Goal: Task Accomplishment & Management: Use online tool/utility

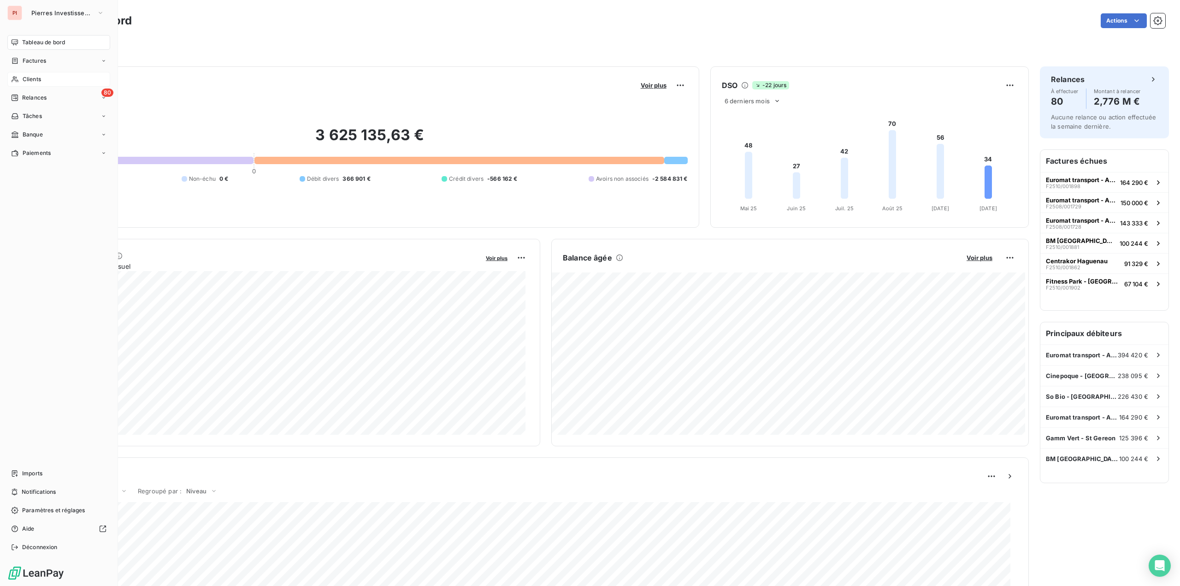
click at [30, 81] on span "Clients" at bounding box center [32, 79] width 18 height 8
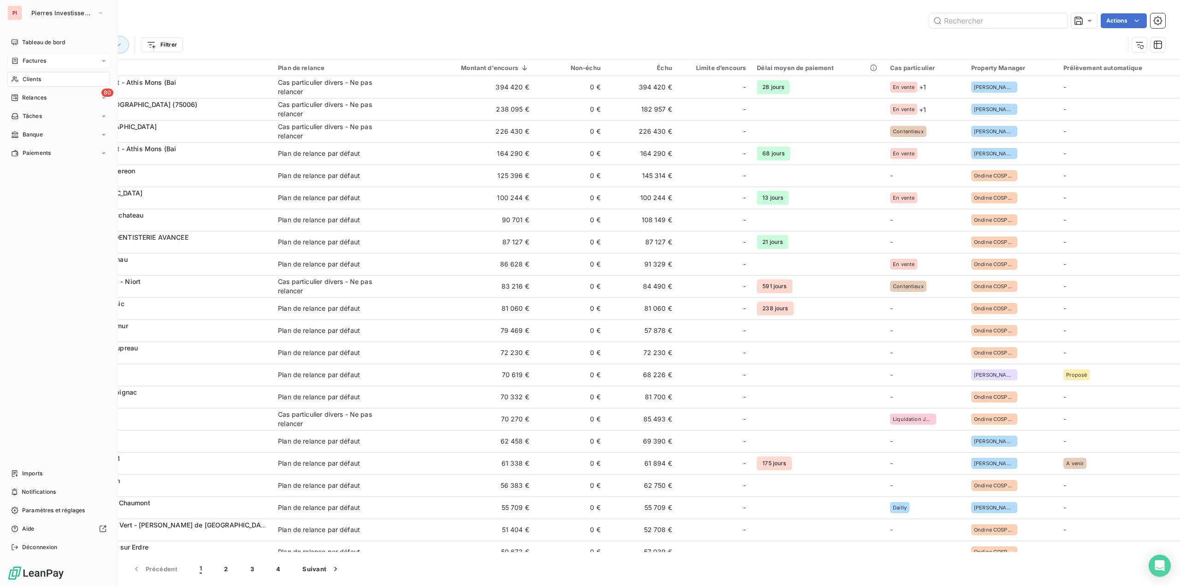
click at [24, 56] on div "Factures" at bounding box center [58, 60] width 103 height 15
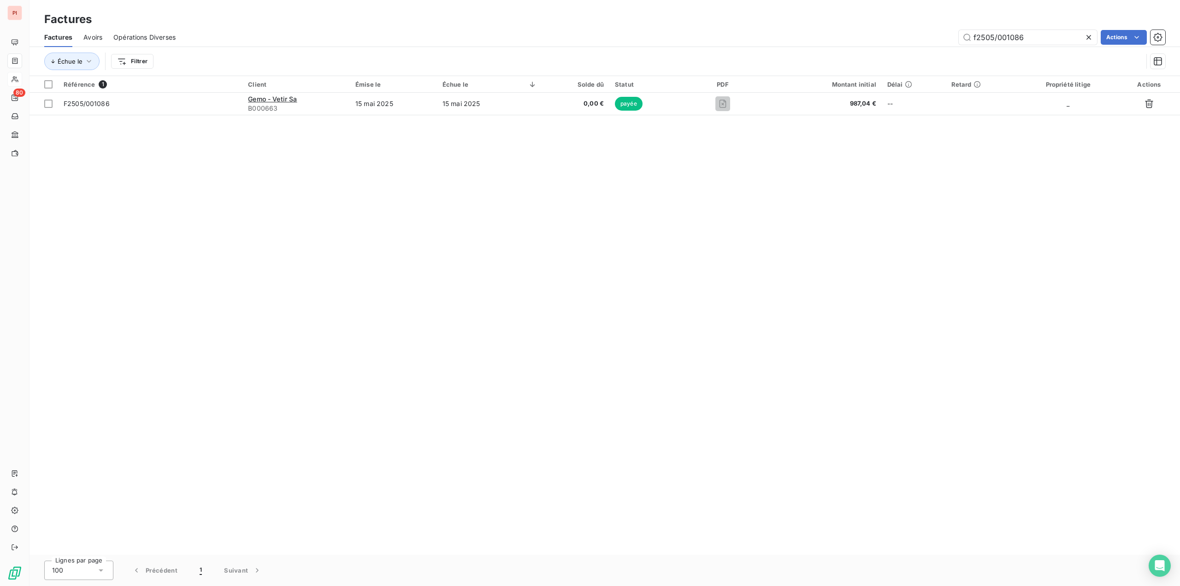
click at [1086, 35] on icon at bounding box center [1088, 37] width 5 height 5
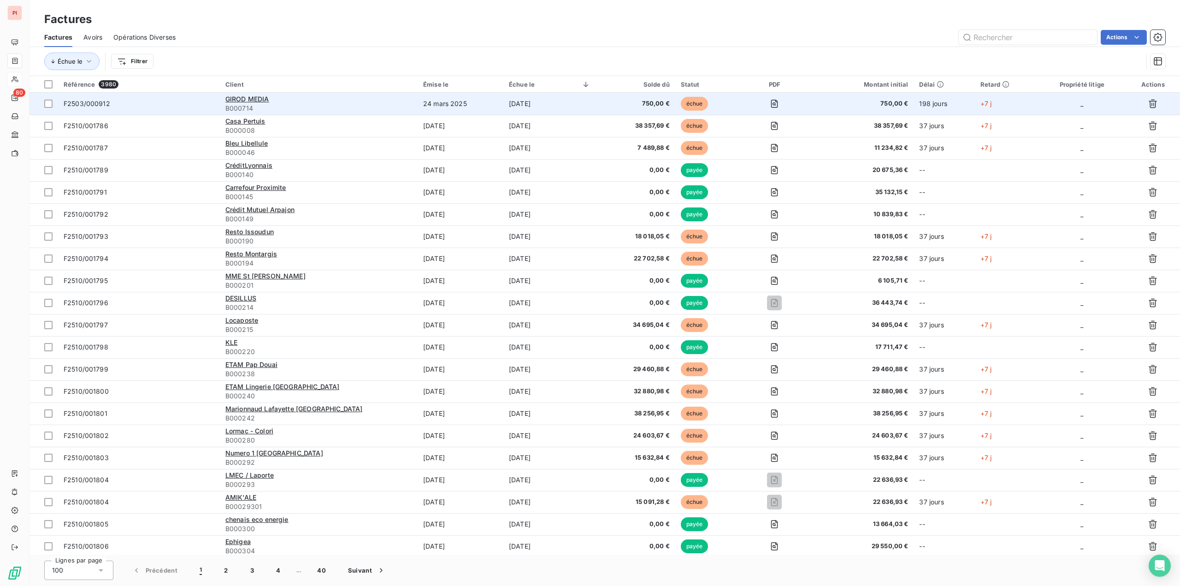
click at [568, 106] on td "[DATE]" at bounding box center [549, 104] width 93 height 22
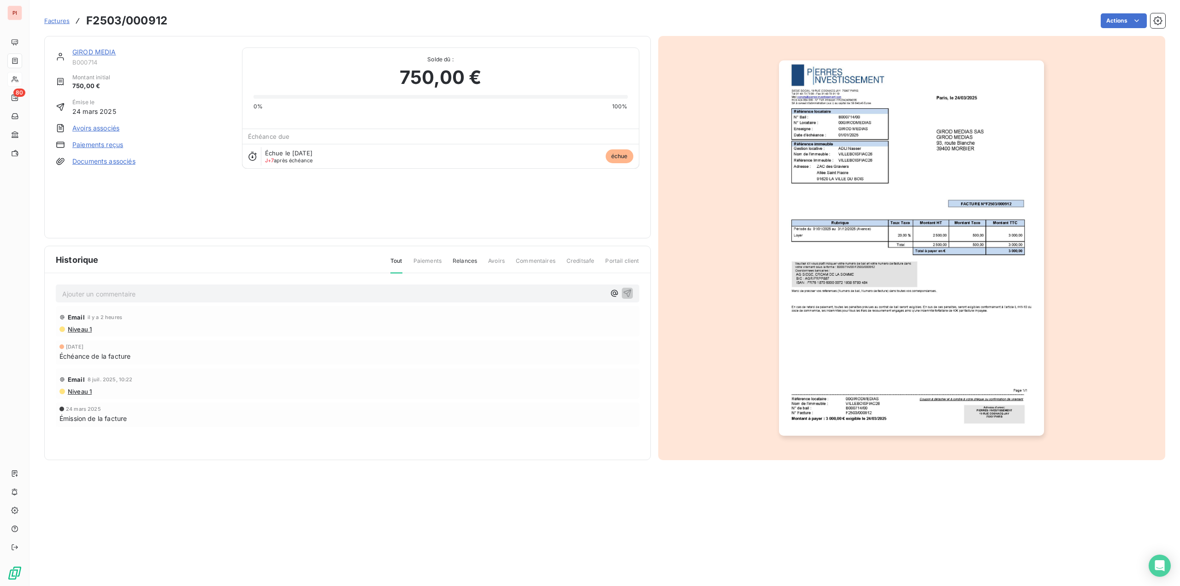
click at [912, 297] on img "button" at bounding box center [911, 247] width 265 height 375
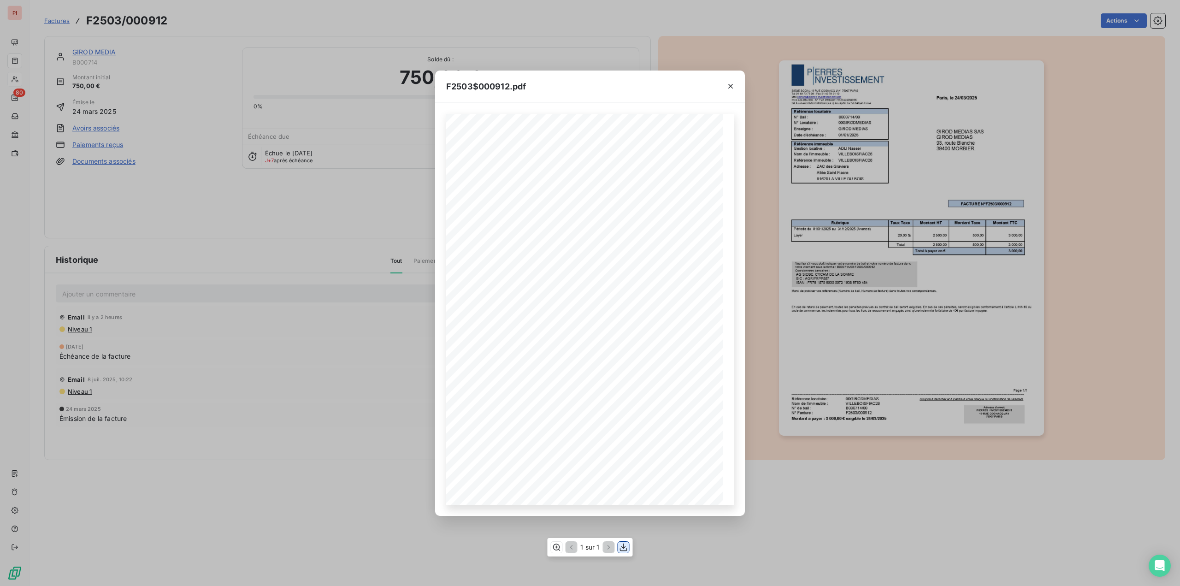
click at [624, 547] on icon "button" at bounding box center [623, 547] width 7 height 8
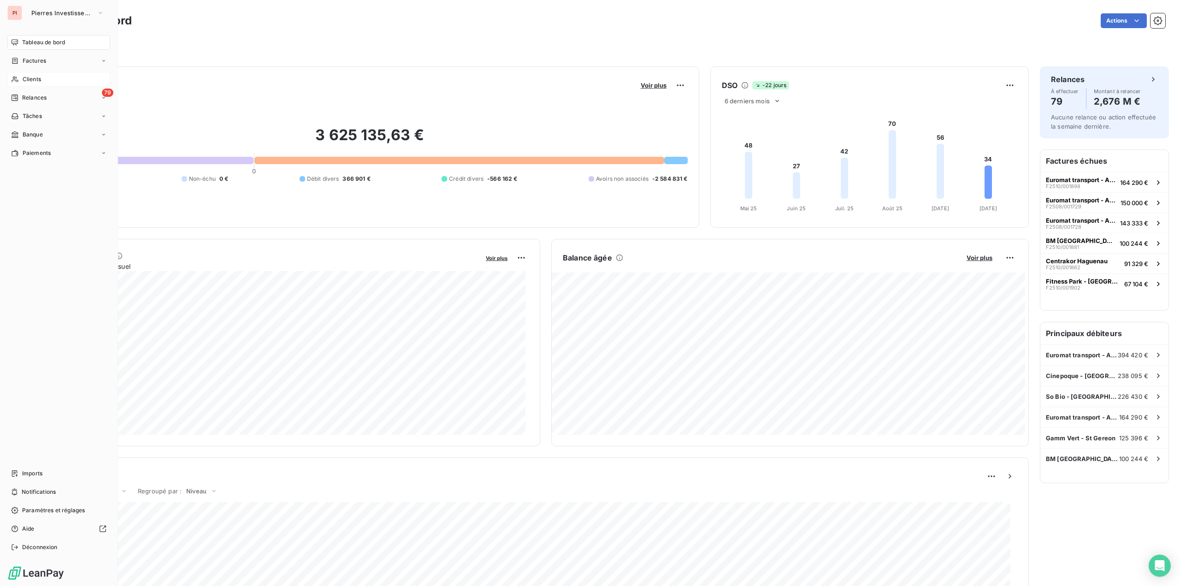
click at [53, 80] on div "Clients" at bounding box center [58, 79] width 103 height 15
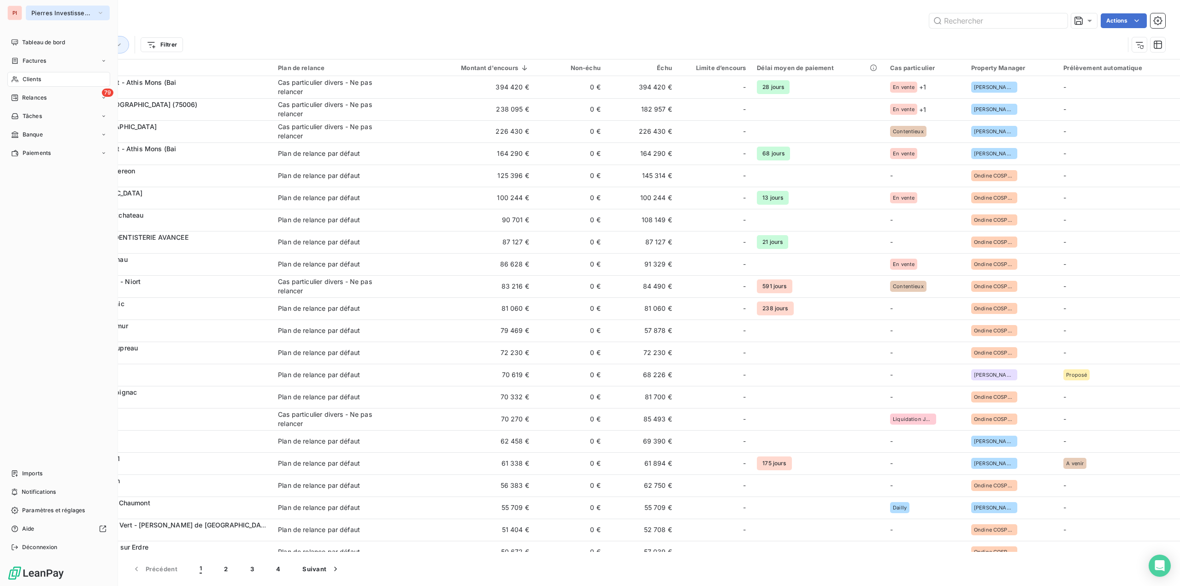
click at [36, 10] on span "Pierres Investissement" at bounding box center [62, 12] width 62 height 7
click at [57, 62] on span "LOMME" at bounding box center [85, 59] width 82 height 9
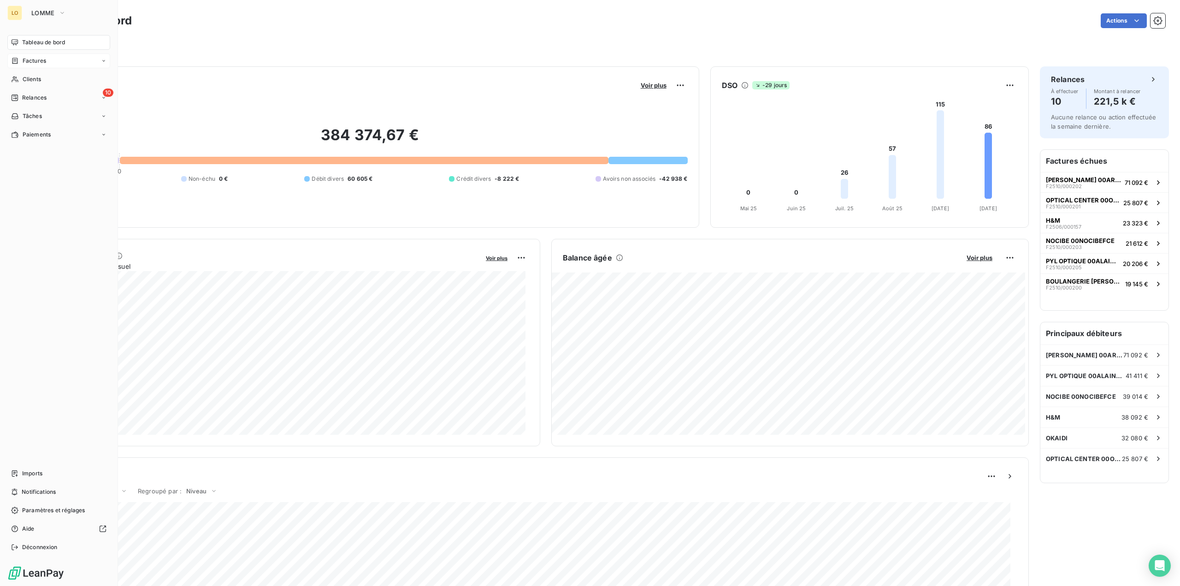
click at [41, 57] on div "Factures" at bounding box center [58, 60] width 103 height 15
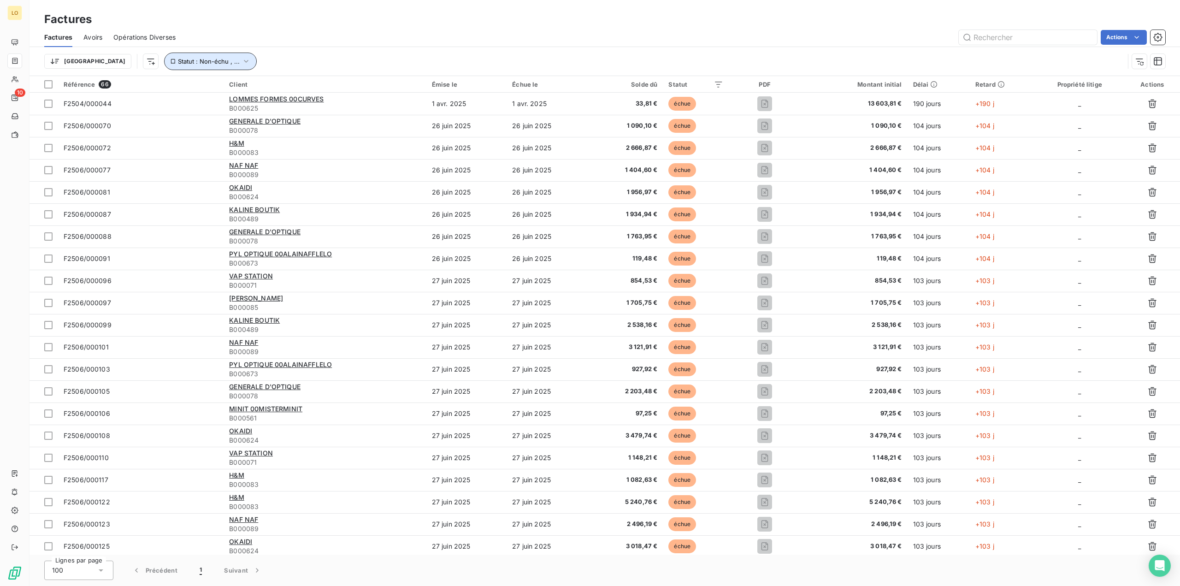
click at [164, 57] on button "Statut : Non-échu , ..." at bounding box center [210, 62] width 93 height 18
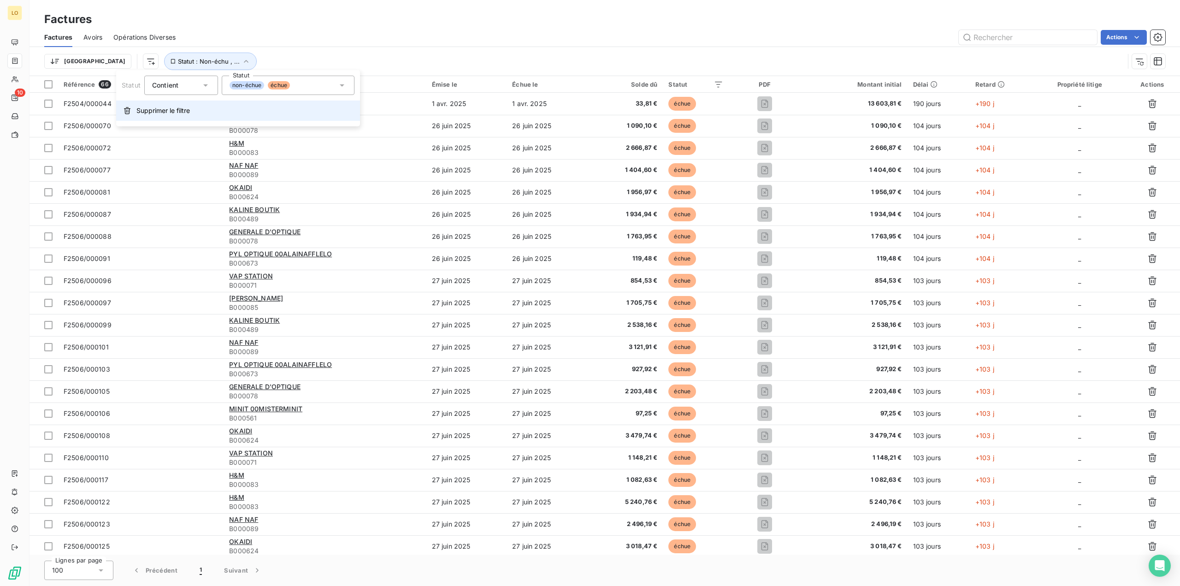
click at [169, 115] on span "Supprimer le filtre" at bounding box center [162, 110] width 53 height 9
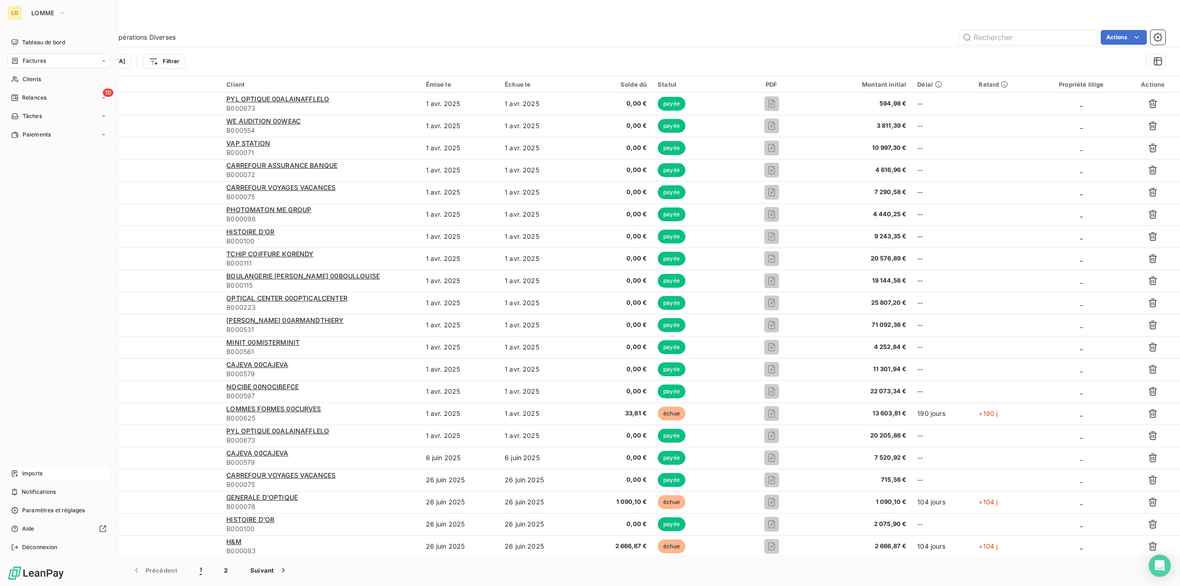
click at [37, 472] on span "Imports" at bounding box center [32, 473] width 20 height 8
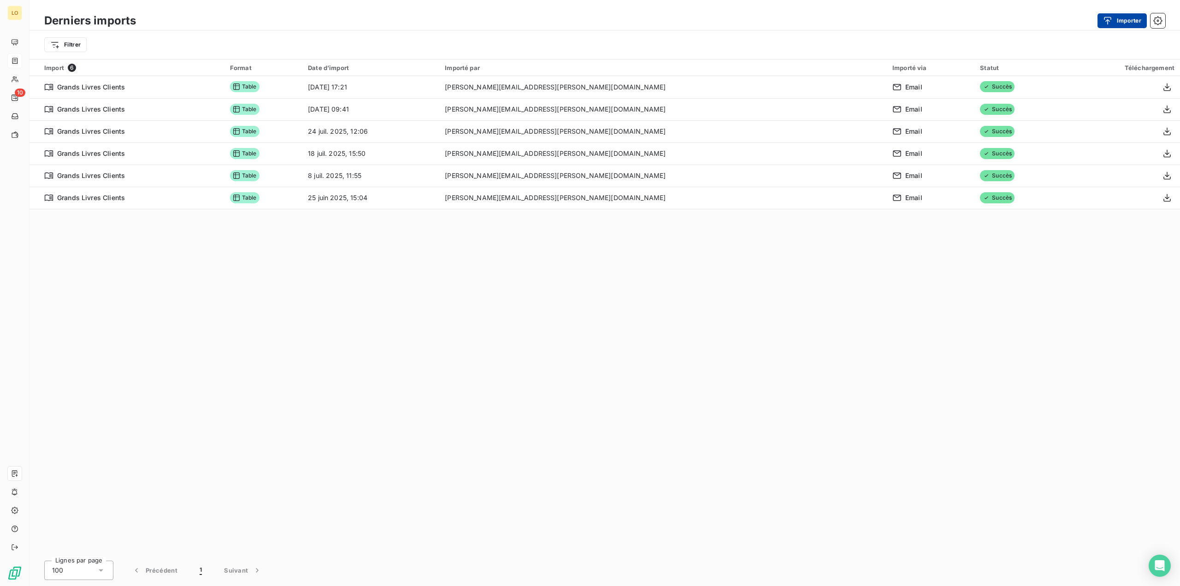
click at [1112, 21] on div "button" at bounding box center [1110, 20] width 14 height 9
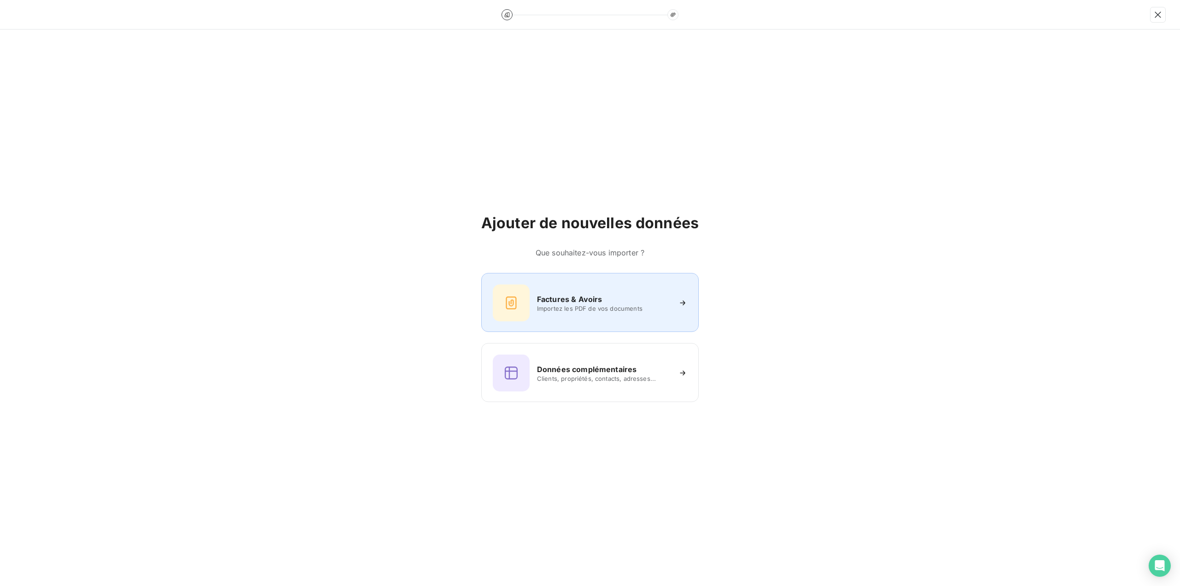
click at [579, 309] on span "Importez les PDF de vos documents" at bounding box center [604, 308] width 134 height 7
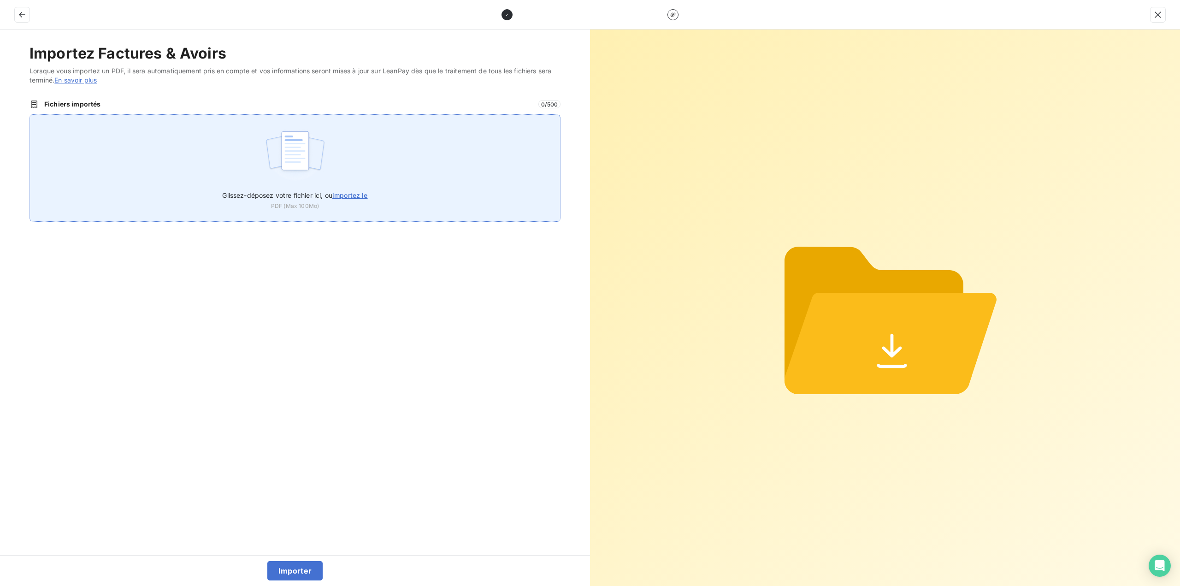
click at [352, 195] on span "importez le" at bounding box center [349, 195] width 35 height 8
click at [30, 115] on input "Glissez-déposez votre fichier ici, ou importez le" at bounding box center [30, 114] width 0 height 0
type input "C:\fakepath\FACTURES LOMME HMEDIENE_FACTUREEXT14008241561674935301.PDF"
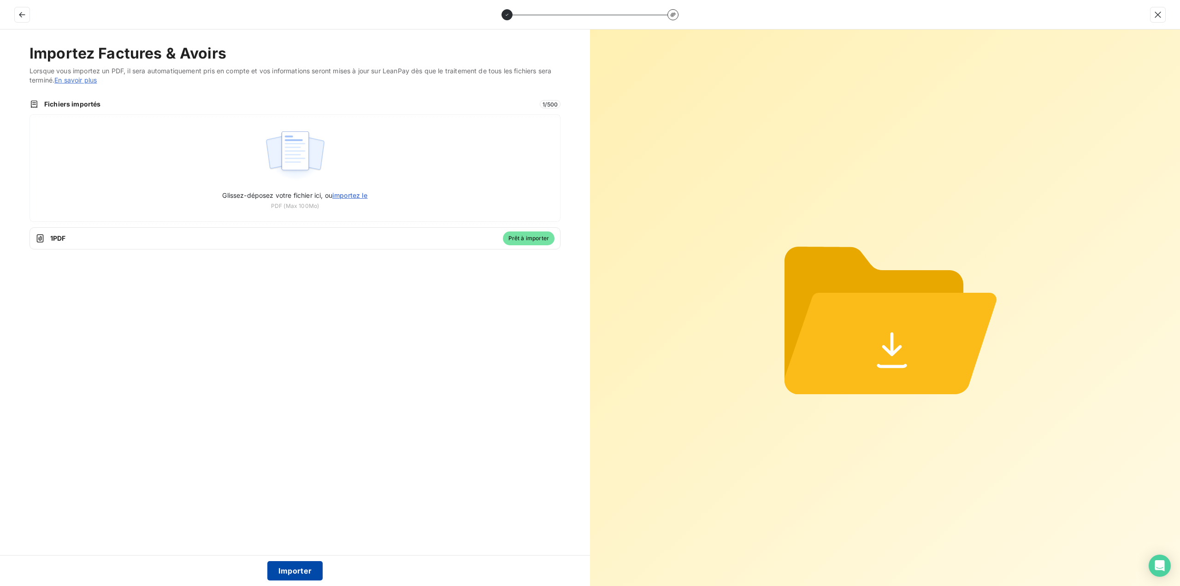
click at [294, 568] on button "Importer" at bounding box center [295, 570] width 56 height 19
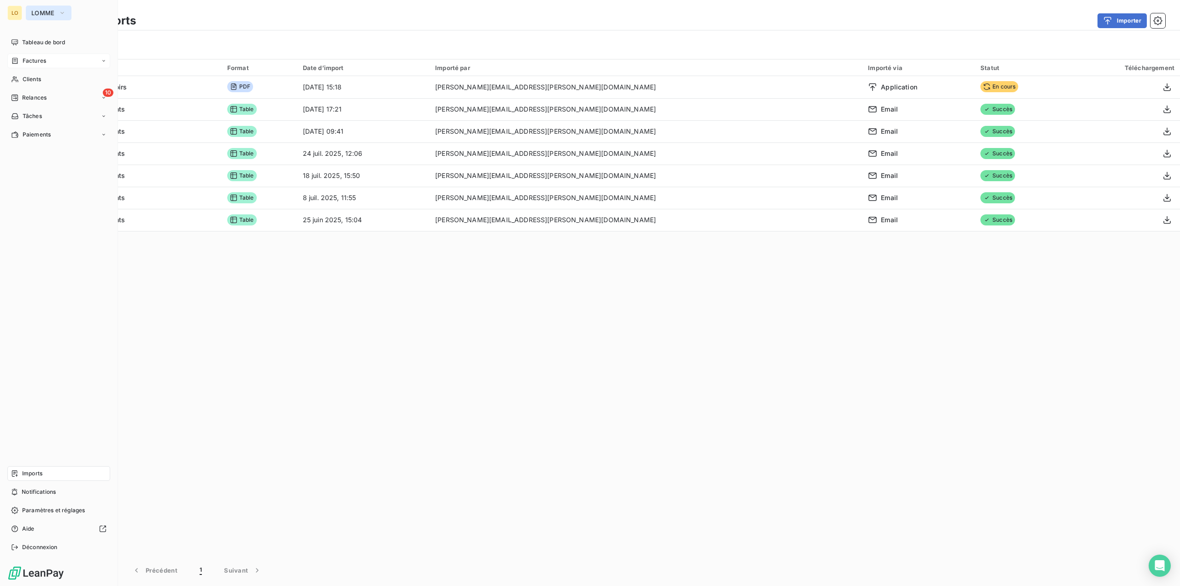
click at [59, 18] on button "LOMME" at bounding box center [49, 13] width 46 height 15
click at [66, 81] on span "Pierres Investissement" at bounding box center [85, 81] width 82 height 9
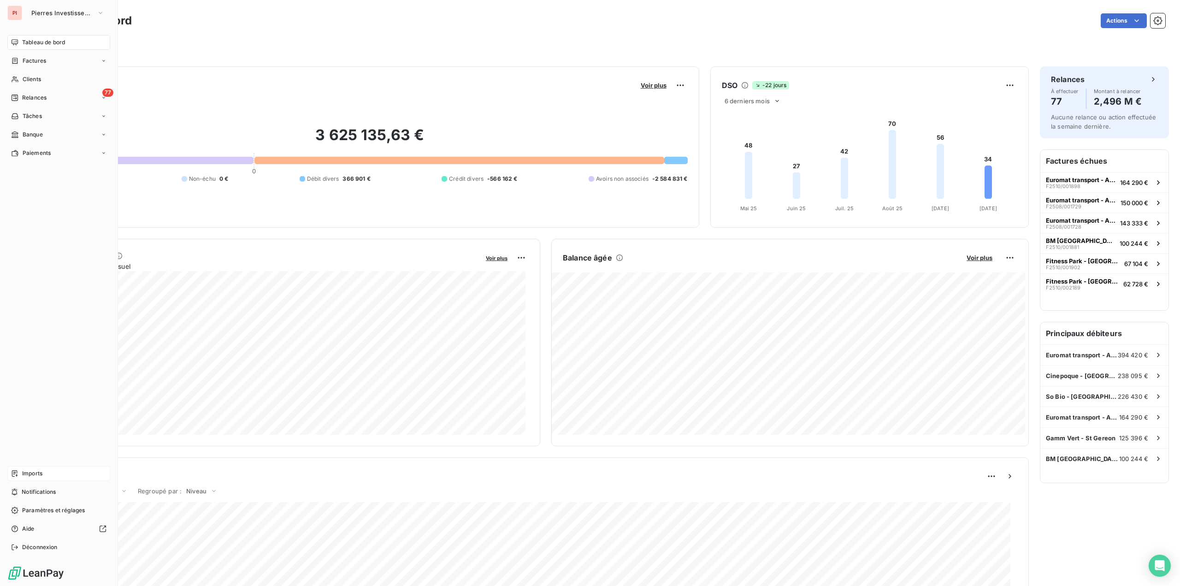
click at [54, 476] on div "Imports" at bounding box center [58, 473] width 103 height 15
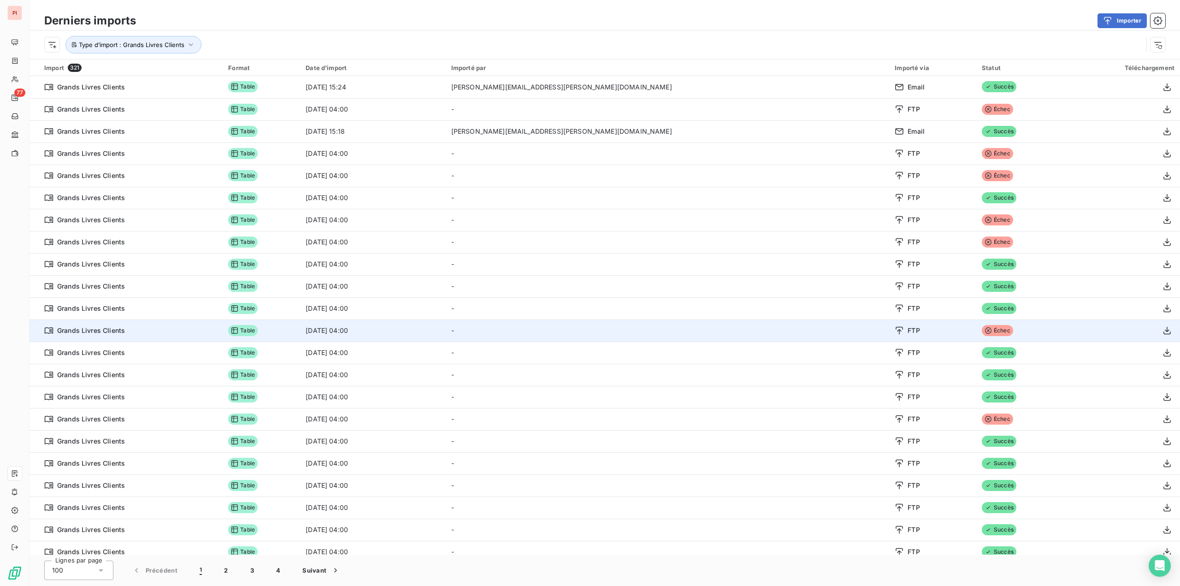
click at [819, 335] on td "-" at bounding box center [668, 330] width 444 height 22
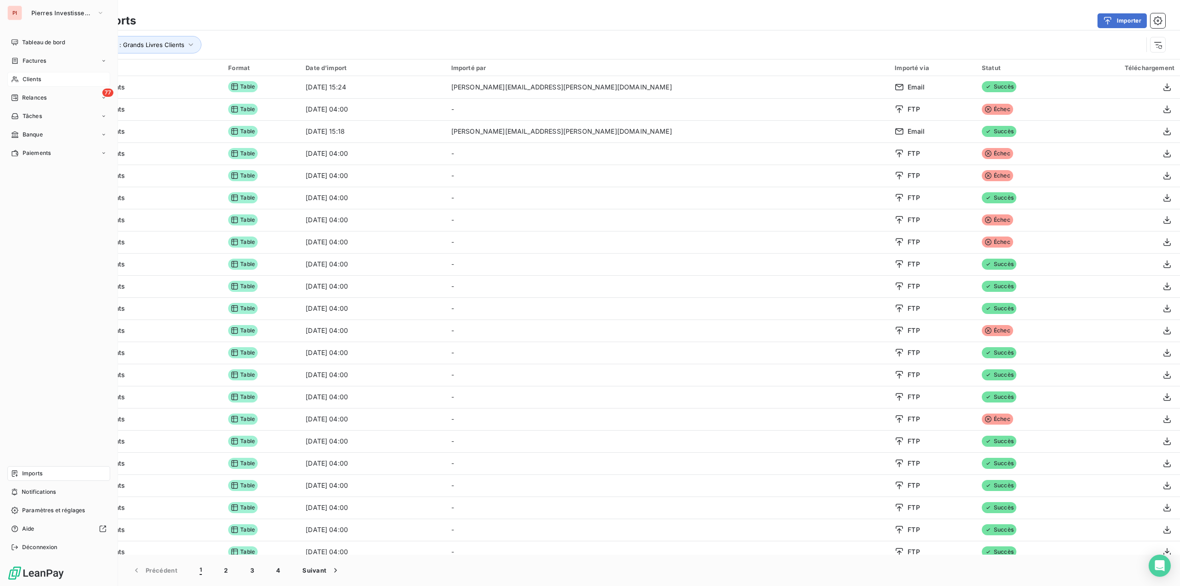
click at [53, 74] on div "Clients" at bounding box center [58, 79] width 103 height 15
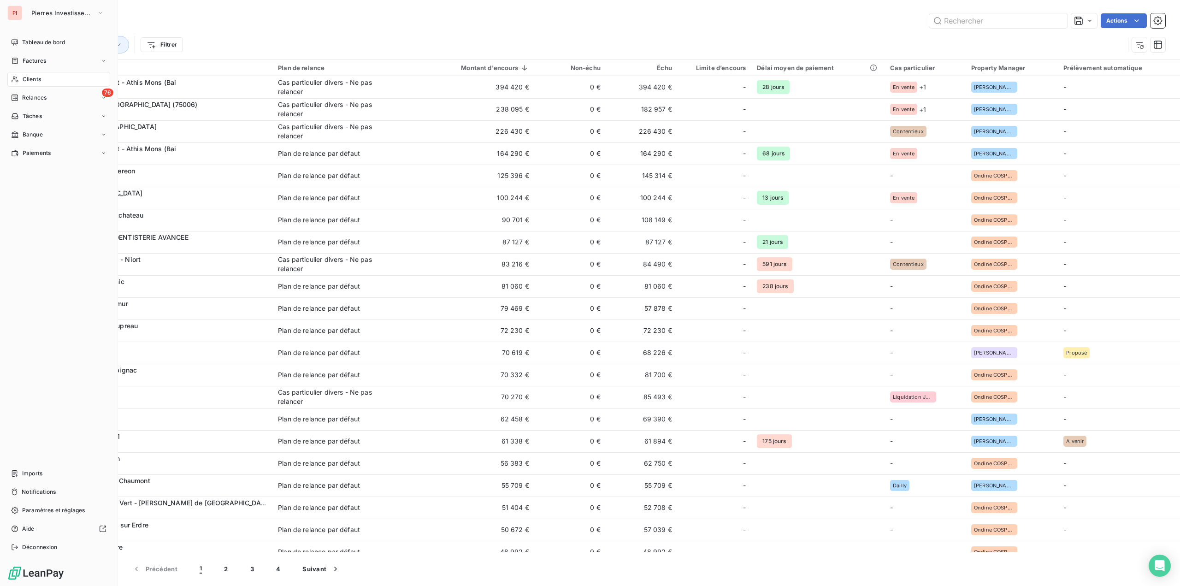
click at [59, 14] on span "Pierres Investissement" at bounding box center [62, 12] width 62 height 7
click at [64, 61] on span "LOMME" at bounding box center [85, 59] width 82 height 9
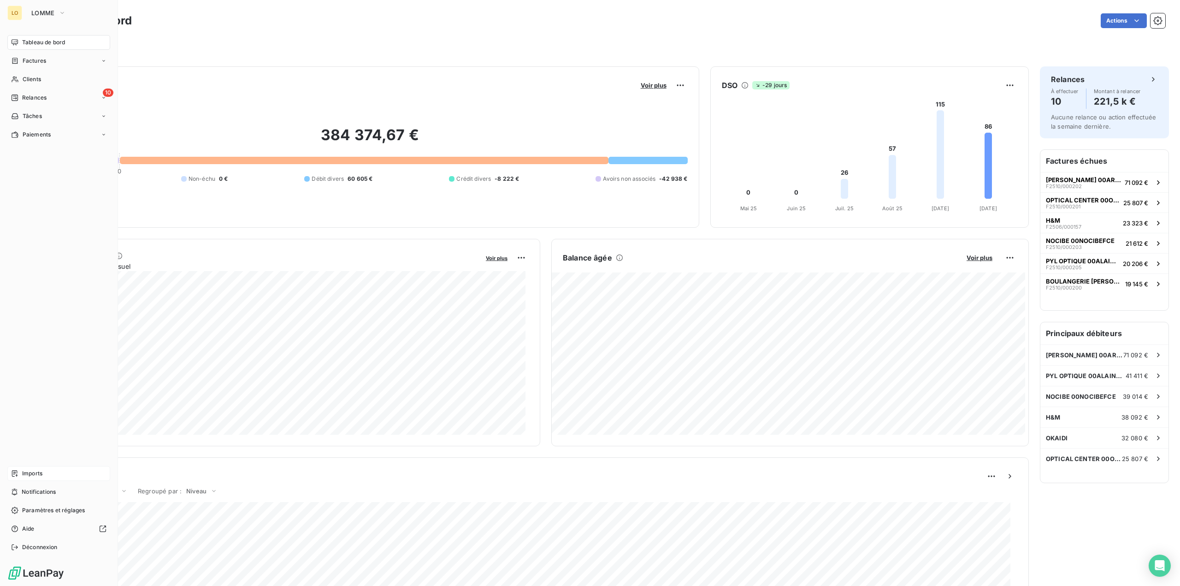
click at [43, 470] on div "Imports" at bounding box center [58, 473] width 103 height 15
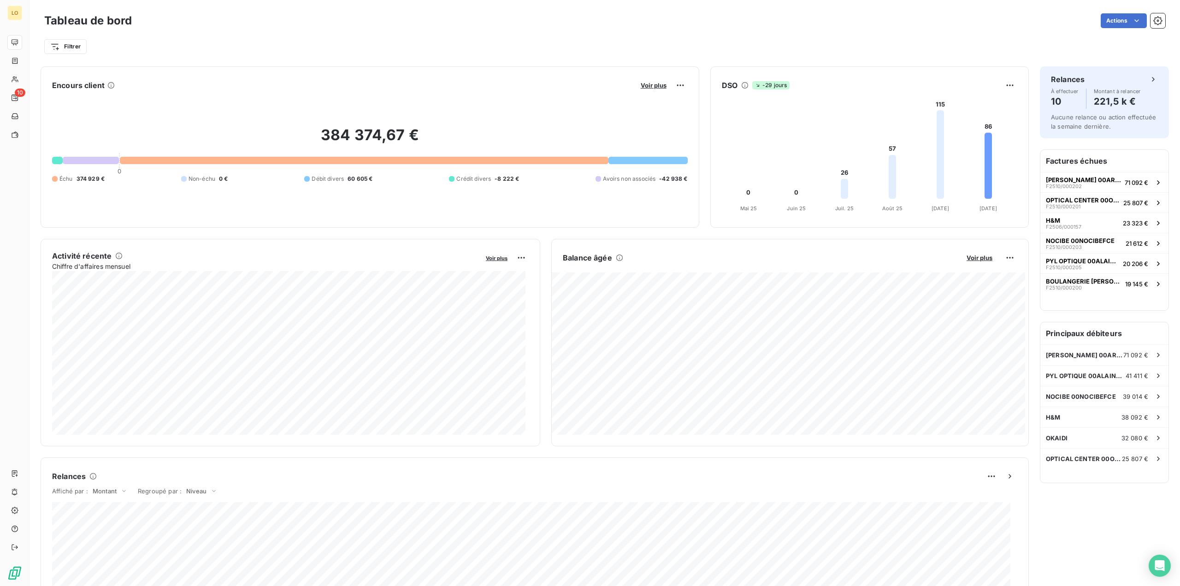
click at [60, 9] on div "Tableau de bord Actions Filtrer" at bounding box center [605, 30] width 1151 height 61
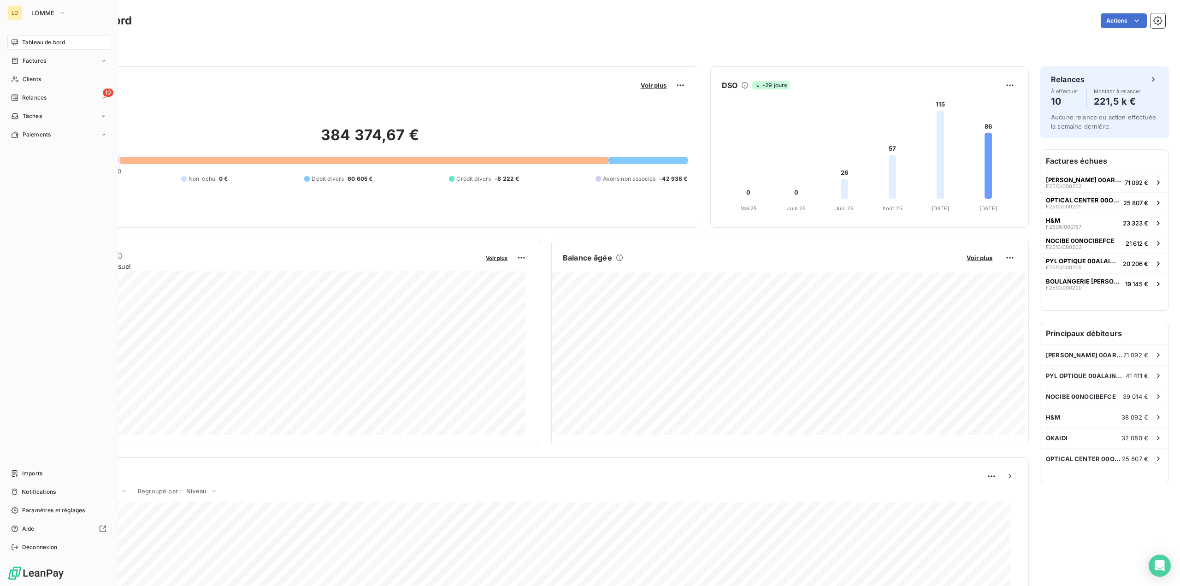
click at [16, 14] on div "LO" at bounding box center [14, 13] width 15 height 15
click at [39, 17] on button "LOMME" at bounding box center [49, 13] width 46 height 15
click at [45, 83] on span "Pierres Investissement" at bounding box center [85, 81] width 82 height 9
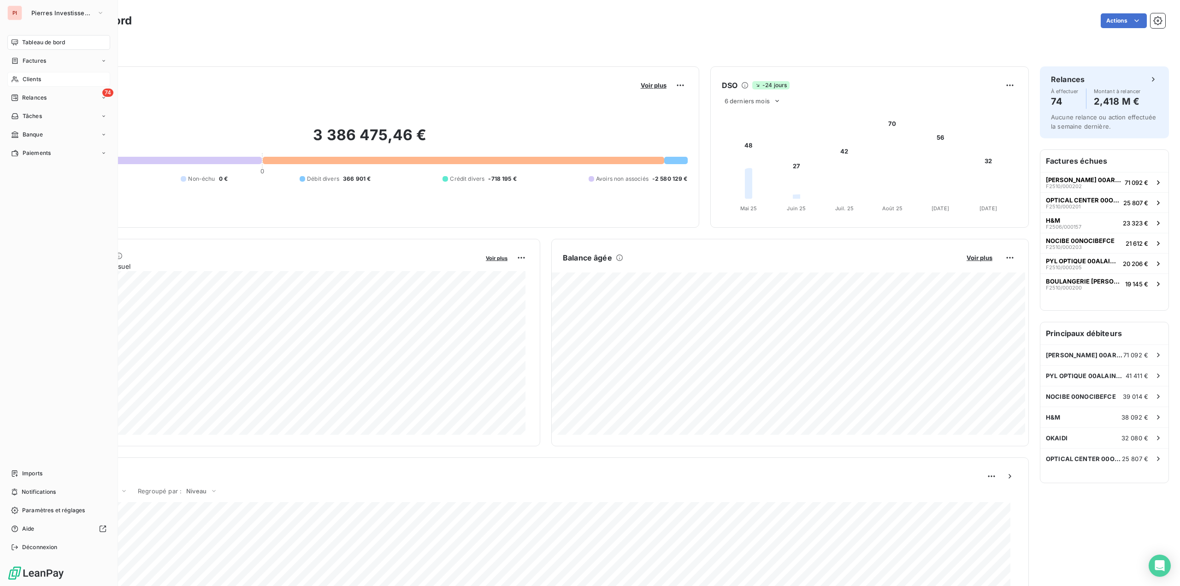
click at [38, 78] on span "Clients" at bounding box center [32, 79] width 18 height 8
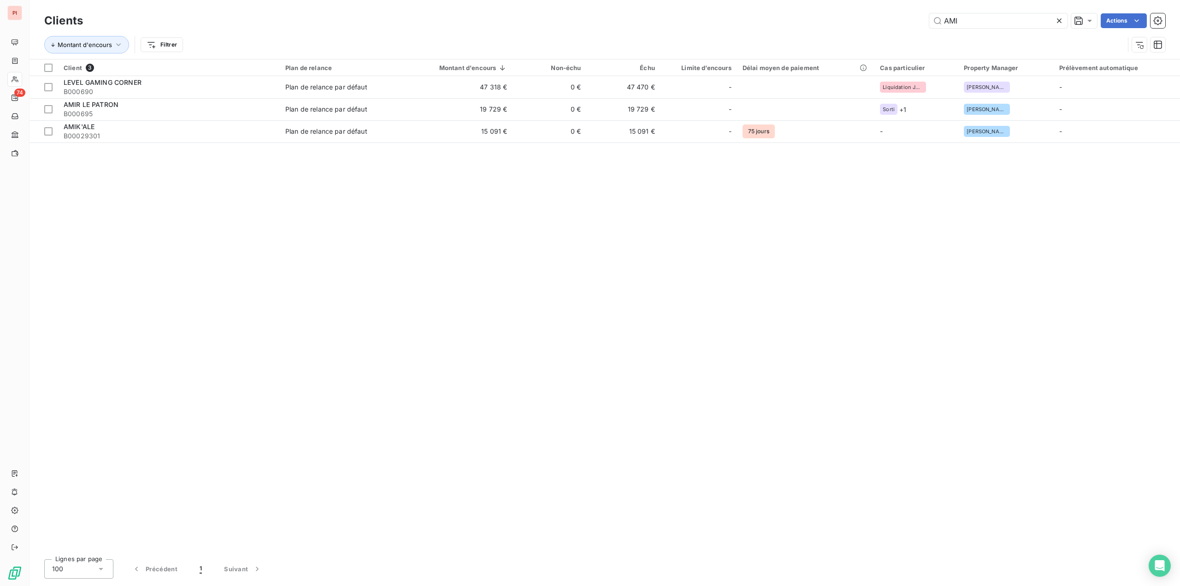
type input "AMI"
